Goal: Information Seeking & Learning: Learn about a topic

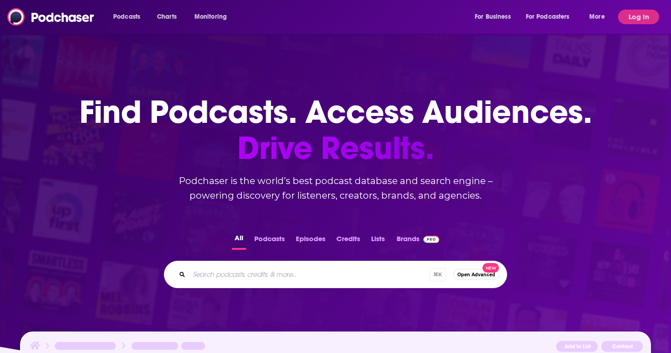
click at [345, 18] on div "Podcasts Charts Monitoring For Business For Podcasters More" at bounding box center [360, 17] width 507 height 15
click at [632, 16] on button "Log In" at bounding box center [638, 17] width 41 height 15
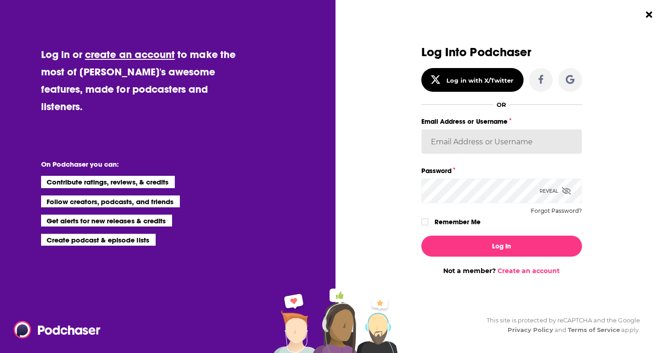
click at [486, 143] on input "Email Address or Username" at bounding box center [501, 141] width 161 height 25
type input "[PERSON_NAME][EMAIL_ADDRESS][PERSON_NAME][DOMAIN_NAME]"
click at [459, 174] on label "Password" at bounding box center [501, 171] width 161 height 12
click at [540, 189] on div "Reveal" at bounding box center [556, 191] width 32 height 25
click at [432, 230] on div "Log In Not a member? Create an account" at bounding box center [501, 251] width 161 height 47
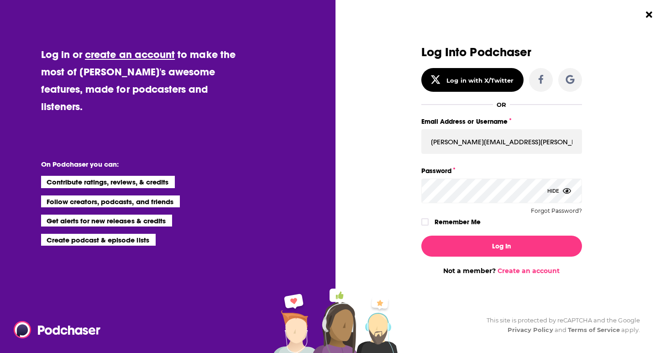
click at [432, 226] on div "Remember Me" at bounding box center [501, 222] width 161 height 12
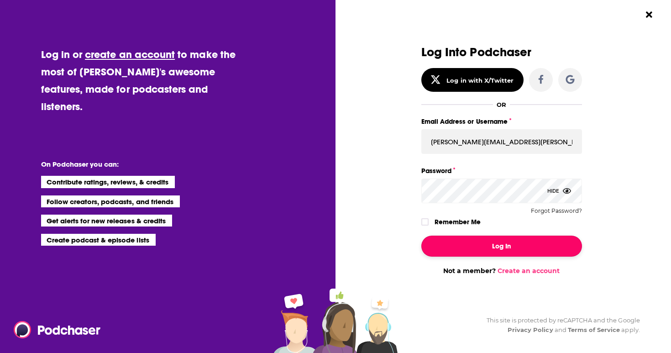
click at [453, 247] on button "Log In" at bounding box center [501, 246] width 161 height 21
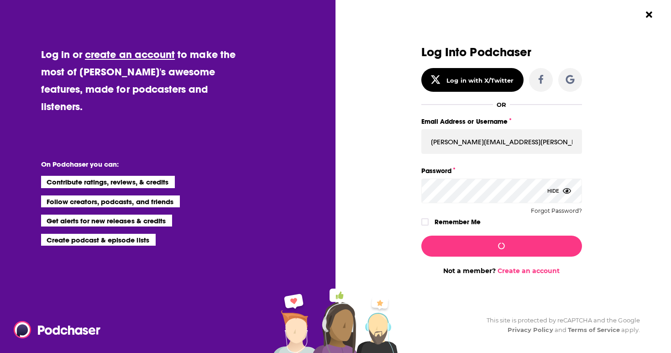
click at [432, 225] on div "Dialog" at bounding box center [427, 221] width 13 height 7
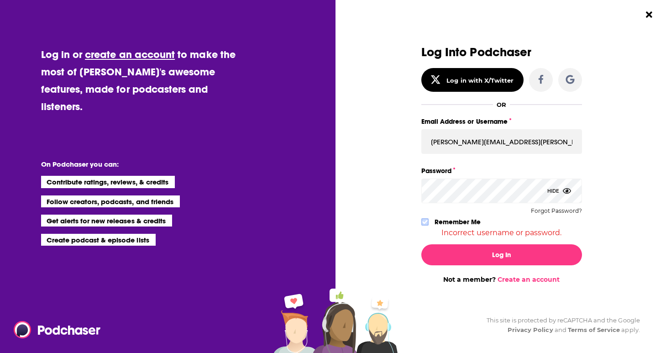
click at [426, 222] on icon "Dialog" at bounding box center [424, 221] width 5 height 5
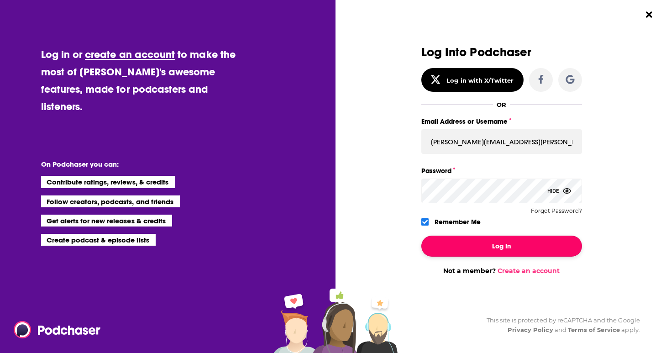
click at [460, 253] on button "Log In" at bounding box center [501, 246] width 161 height 21
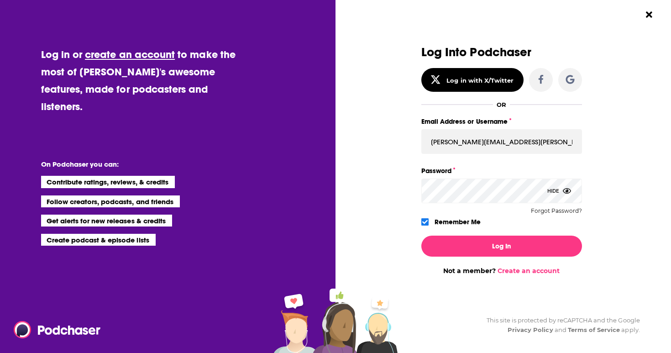
click at [421, 236] on button "Log In" at bounding box center [501, 246] width 161 height 21
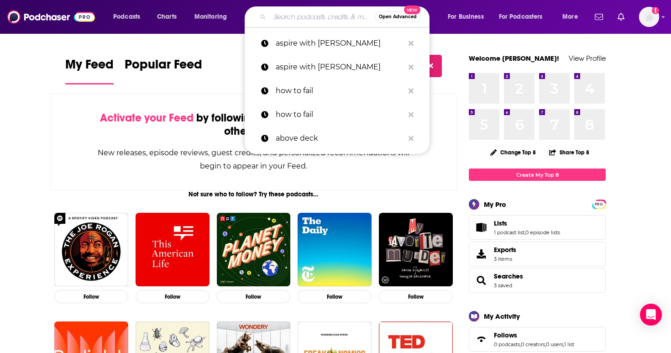
click at [328, 17] on input "Search podcasts, credits, & more..." at bounding box center [322, 17] width 105 height 15
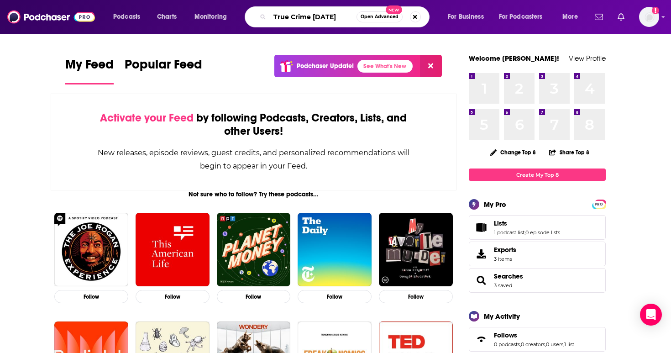
type input "True Crime [DATE]"
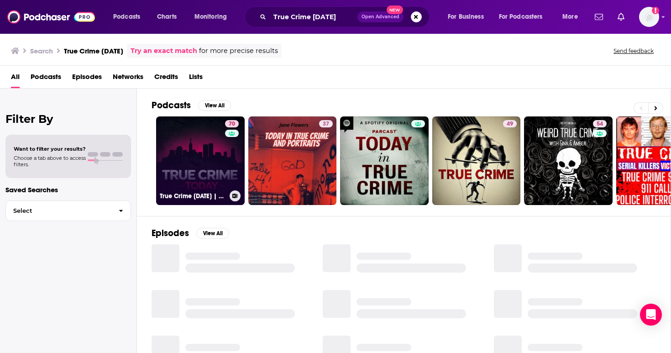
click at [189, 155] on link "70 True Crime [DATE] | Daily True Crime News & Interviews" at bounding box center [200, 160] width 89 height 89
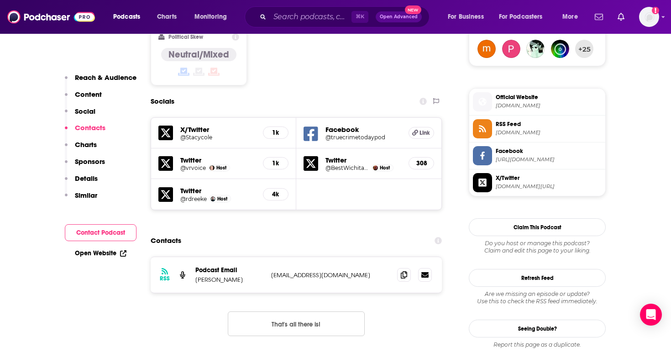
scroll to position [799, 0]
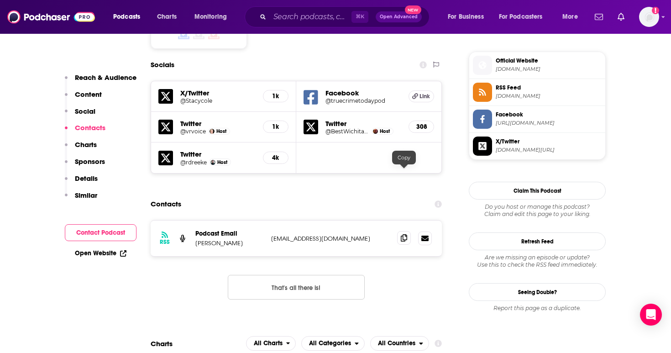
click at [402, 234] on icon at bounding box center [404, 237] width 6 height 7
click at [289, 14] on input "Search podcasts, credits, & more..." at bounding box center [311, 17] width 82 height 15
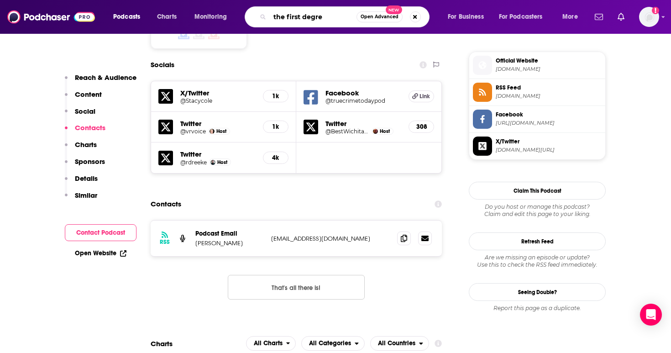
type input "the first degree"
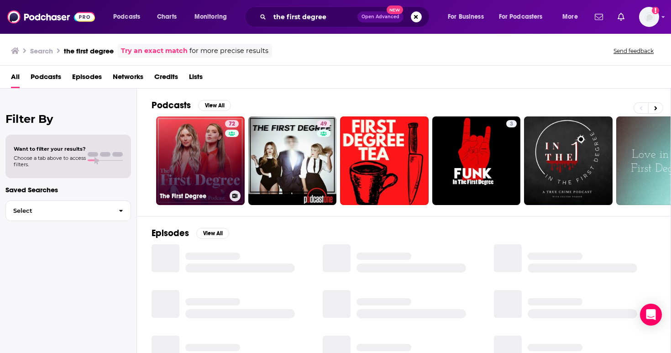
click at [183, 148] on link "72 The First Degree" at bounding box center [200, 160] width 89 height 89
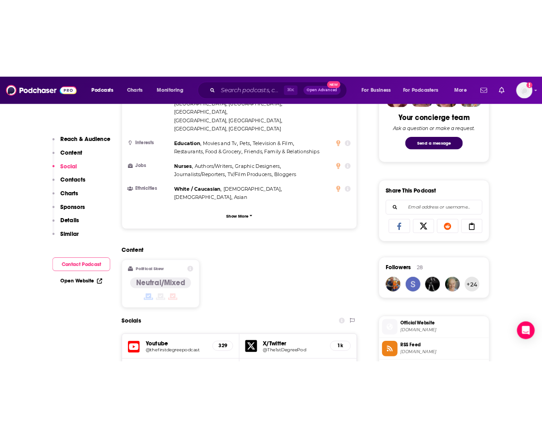
scroll to position [757, 0]
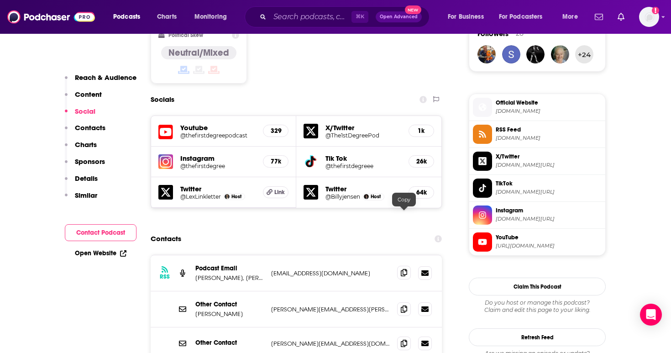
click at [400, 266] on span at bounding box center [404, 273] width 14 height 14
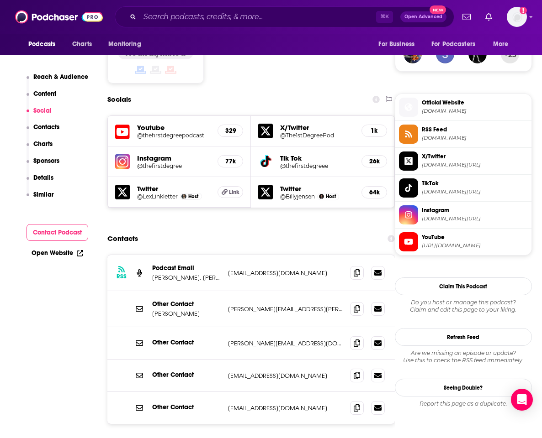
click at [267, 4] on div "Podcasts Charts Monitoring ⌘ K Open Advanced New For Business For Podcasters Mo…" at bounding box center [271, 17] width 542 height 34
click at [266, 0] on div "Podcasts Charts Monitoring ⌘ K Open Advanced New For Business For Podcasters Mo…" at bounding box center [271, 17] width 542 height 34
